Goal: Check status: Check status

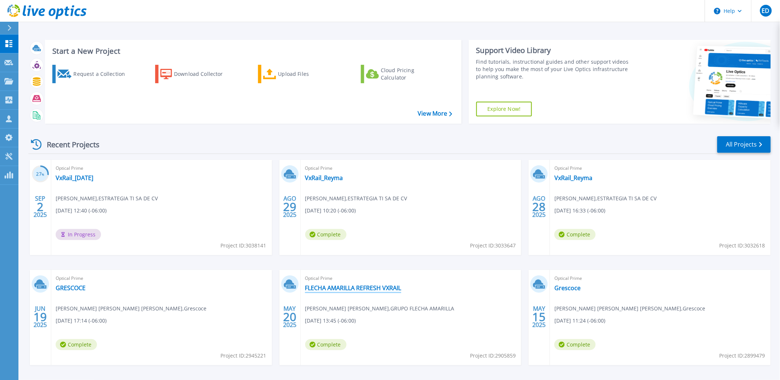
click at [372, 287] on link "FLECHA AMARILLA REFRESH VXRAIL" at bounding box center [353, 287] width 96 height 7
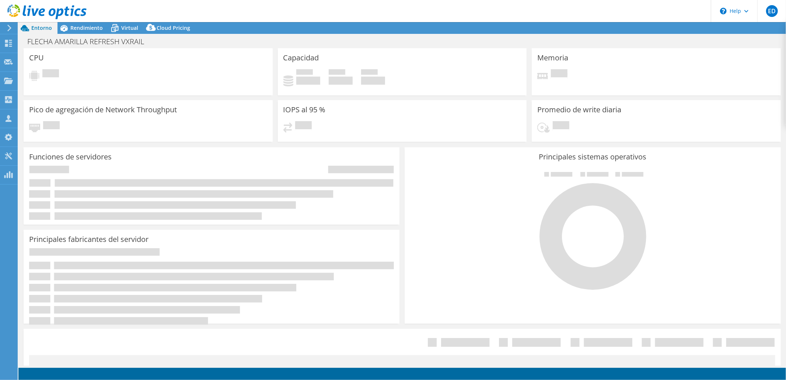
select select "USD"
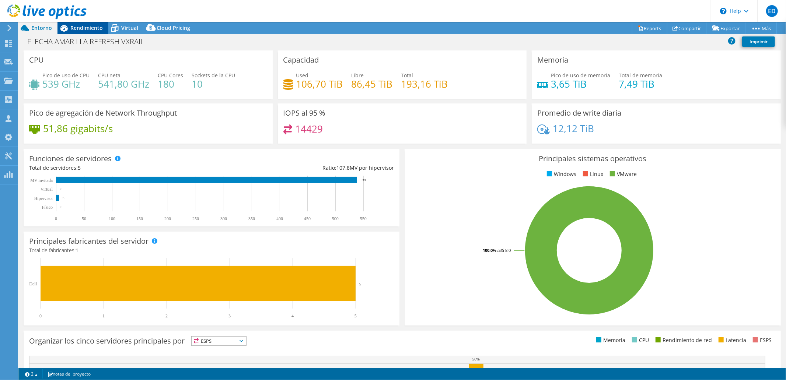
click at [90, 29] on span "Rendimiento" at bounding box center [86, 27] width 32 height 7
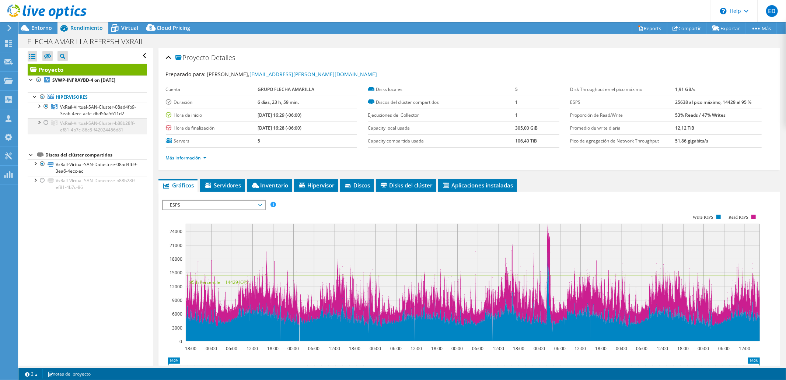
click at [46, 127] on div at bounding box center [45, 122] width 7 height 9
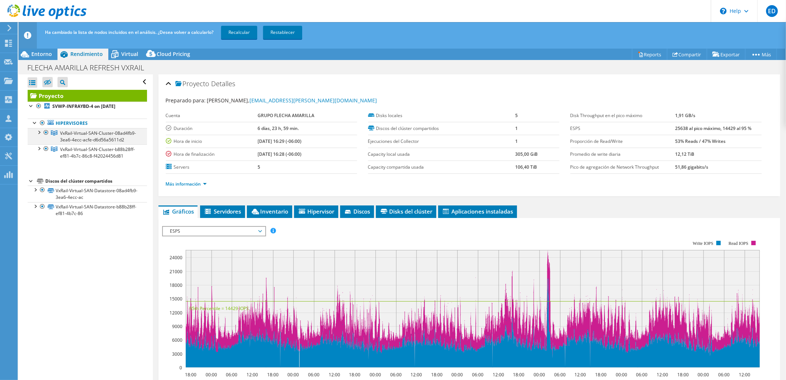
click at [46, 133] on div at bounding box center [45, 132] width 7 height 9
click at [238, 35] on link "Recalcular" at bounding box center [239, 32] width 36 height 13
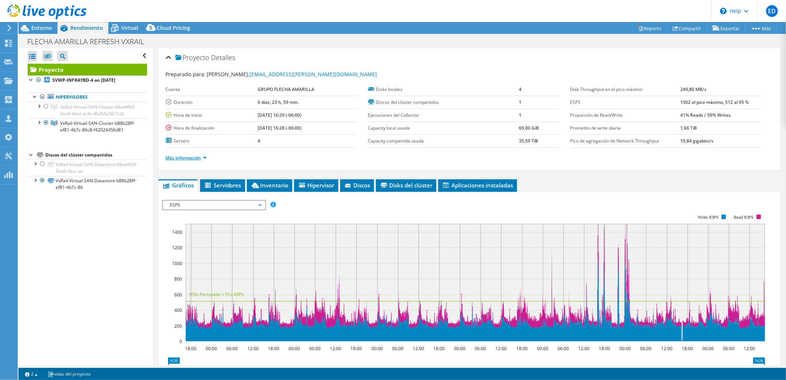
click at [203, 156] on link "Más información" at bounding box center [186, 158] width 41 height 6
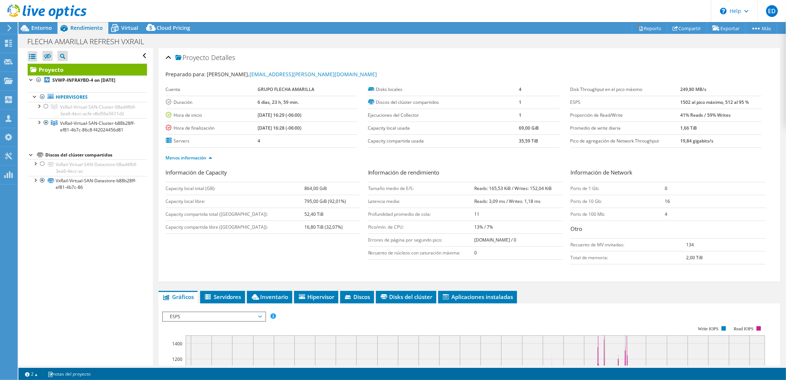
click at [88, 85] on ul "Hipervisores VxRail-Virtual-SAN-Cluster-08ad4fb9-3ea6-4ecc-acfe-d6d56a5611d2 [D…" at bounding box center [87, 113] width 119 height 57
click at [89, 81] on b "SVWP-INFRAYBD-4 on [DATE]" at bounding box center [83, 80] width 63 height 6
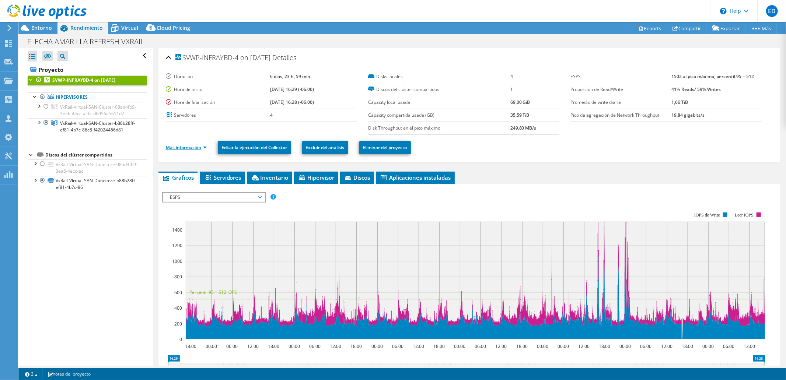
click at [203, 147] on link "Más información" at bounding box center [186, 147] width 41 height 6
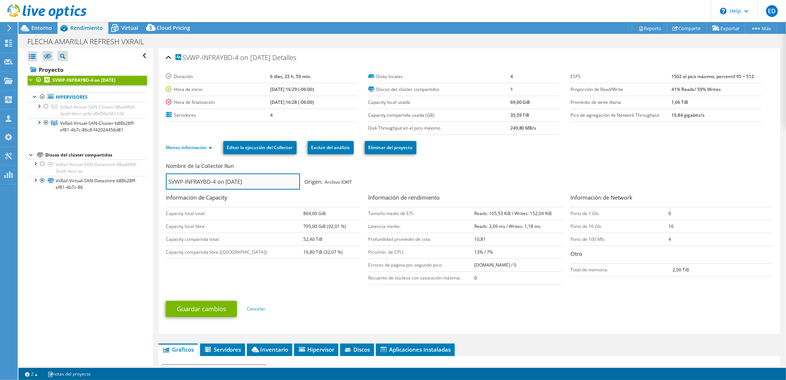
click at [272, 183] on input "SVWP-INFRAYBD-4 on [DATE]" at bounding box center [233, 182] width 134 height 16
click at [288, 286] on div "Nombre de la Collector Run SVWP-INFRAYBD-4 on [DATE] Origen: Archivo IOKIT Info…" at bounding box center [471, 225] width 610 height 128
click at [39, 28] on span "Entorno" at bounding box center [41, 27] width 21 height 7
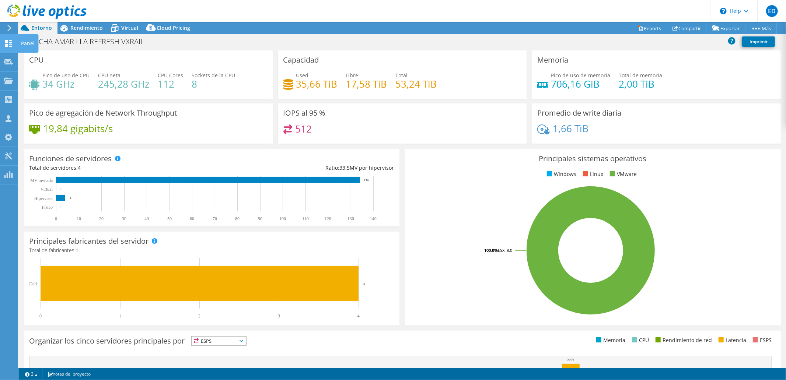
click at [6, 45] on use at bounding box center [8, 43] width 7 height 7
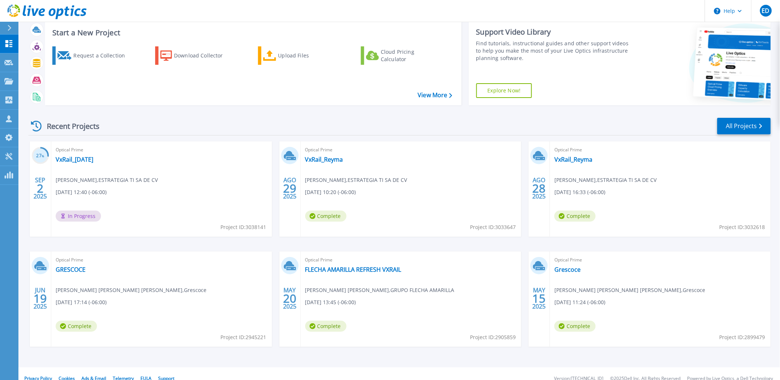
scroll to position [28, 0]
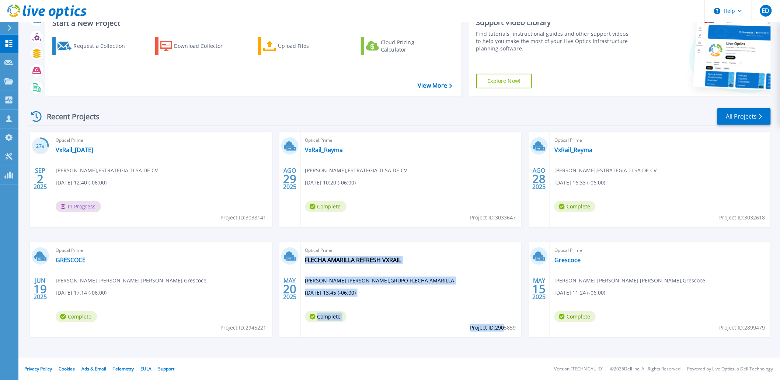
drag, startPoint x: 516, startPoint y: 327, endPoint x: 504, endPoint y: 327, distance: 11.8
click at [504, 327] on div "Optical Prime FLECHA AMARILLA REFRESH VXRAIL HECTOR ORTIZ LOPEZ , GRUPO FLECHA …" at bounding box center [411, 289] width 221 height 95
click at [495, 338] on div "27 % SEP 2 2025 Optical Prime VxRail_2Sep2025 Enrique Duran , ESTRATEGIA TI SA …" at bounding box center [396, 242] width 748 height 220
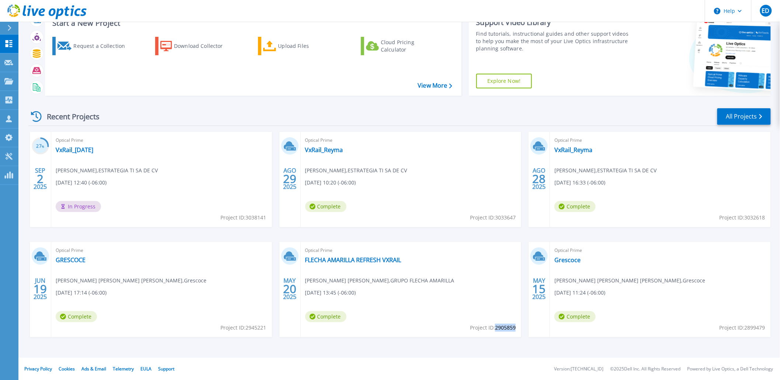
drag, startPoint x: 496, startPoint y: 327, endPoint x: 515, endPoint y: 326, distance: 19.2
click at [515, 326] on span "Project ID: 2905859" at bounding box center [493, 328] width 46 height 8
copy span "2905859"
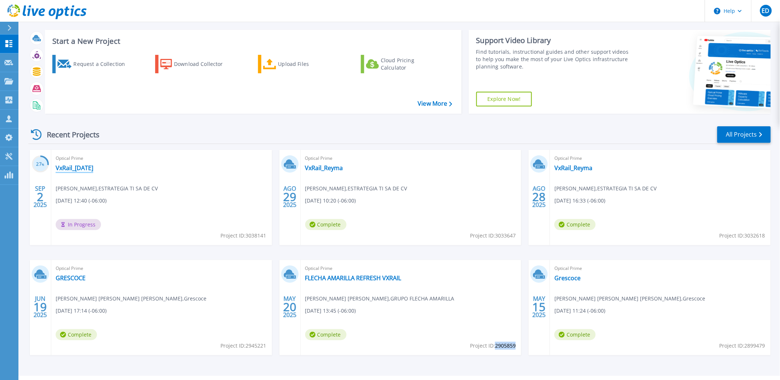
scroll to position [0, 0]
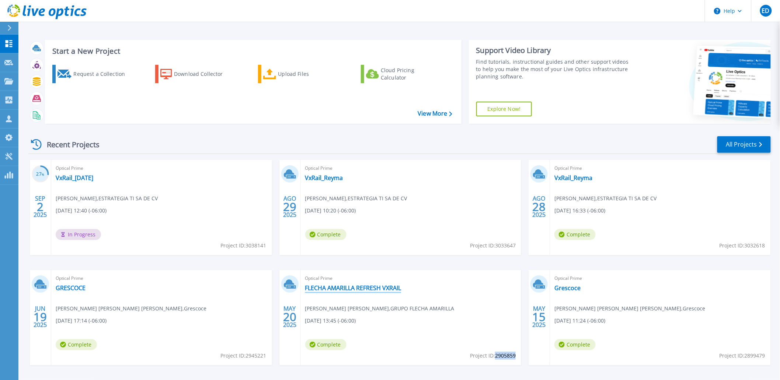
click at [363, 287] on link "FLECHA AMARILLA REFRESH VXRAIL" at bounding box center [353, 287] width 96 height 7
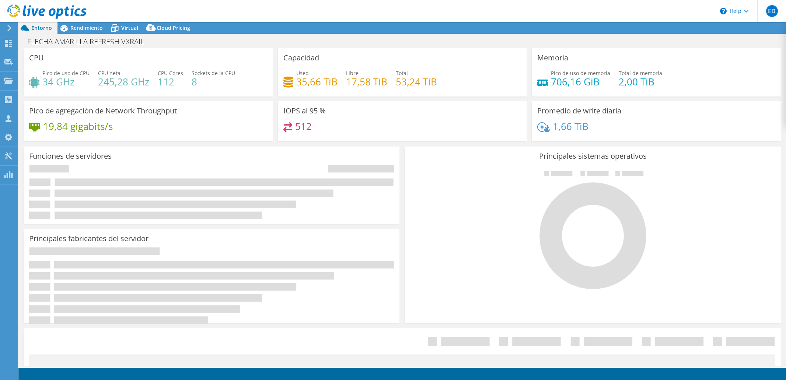
select select "USD"
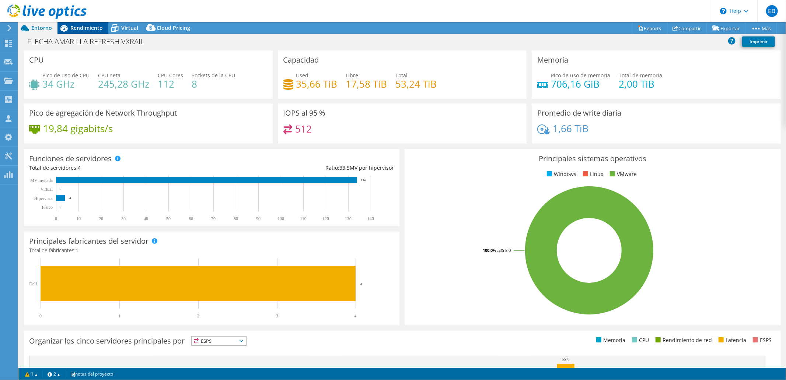
click at [84, 27] on span "Rendimiento" at bounding box center [86, 27] width 32 height 7
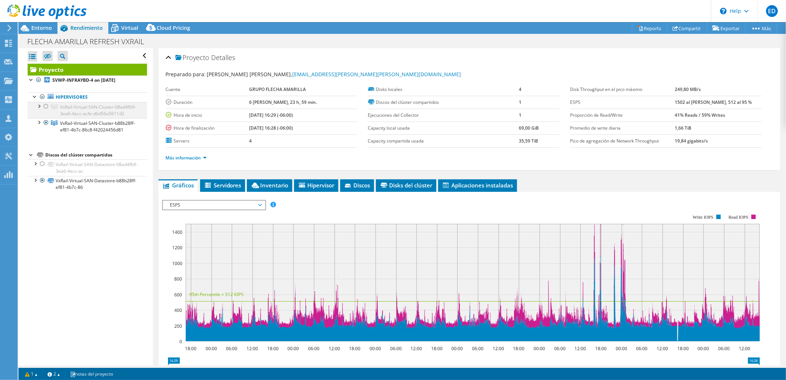
click at [47, 105] on div at bounding box center [45, 106] width 7 height 9
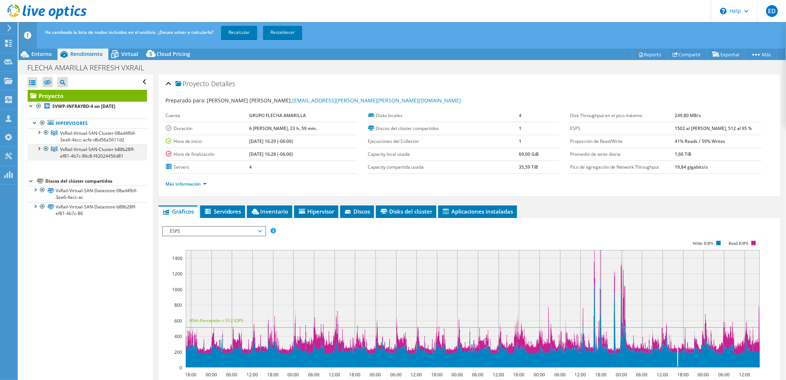
click at [45, 153] on div at bounding box center [45, 148] width 7 height 9
click at [247, 28] on link "Recalcular" at bounding box center [239, 32] width 36 height 13
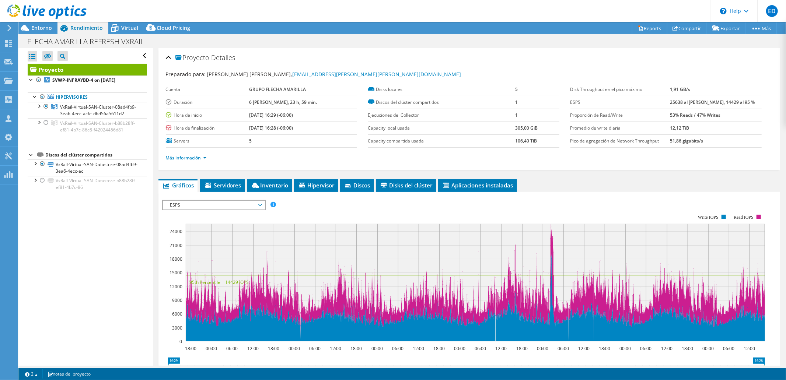
click at [259, 203] on span "ESPS" at bounding box center [214, 205] width 95 height 9
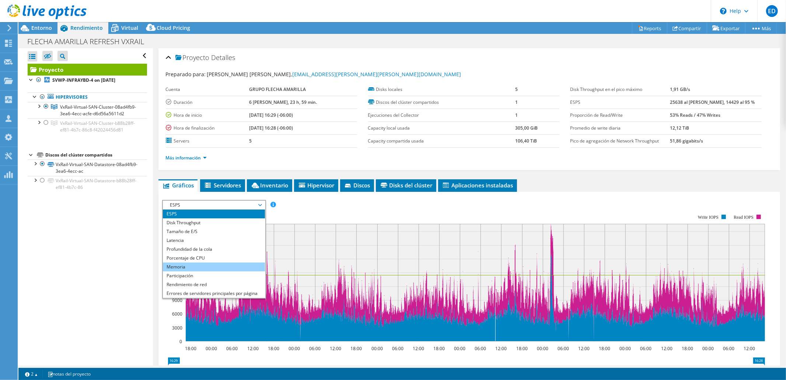
click at [175, 264] on li "Memoria" at bounding box center [214, 267] width 102 height 9
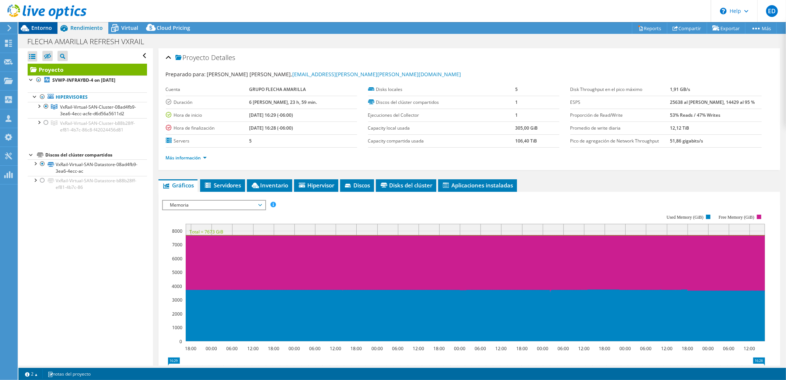
click at [37, 28] on span "Entorno" at bounding box center [41, 27] width 21 height 7
